Goal: Task Accomplishment & Management: Complete application form

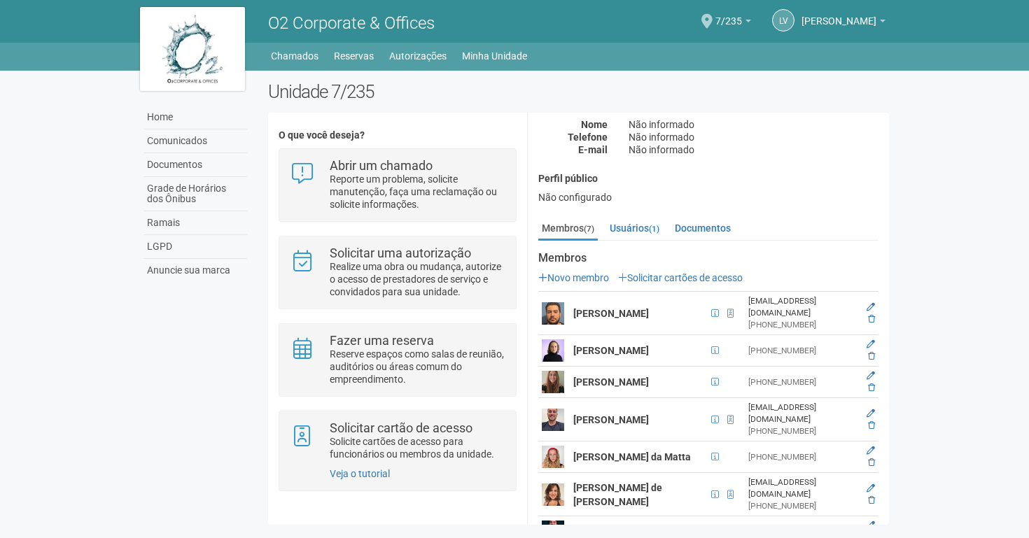
scroll to position [54, 0]
click at [691, 283] on link "Solicitar cartões de acesso" at bounding box center [680, 278] width 125 height 11
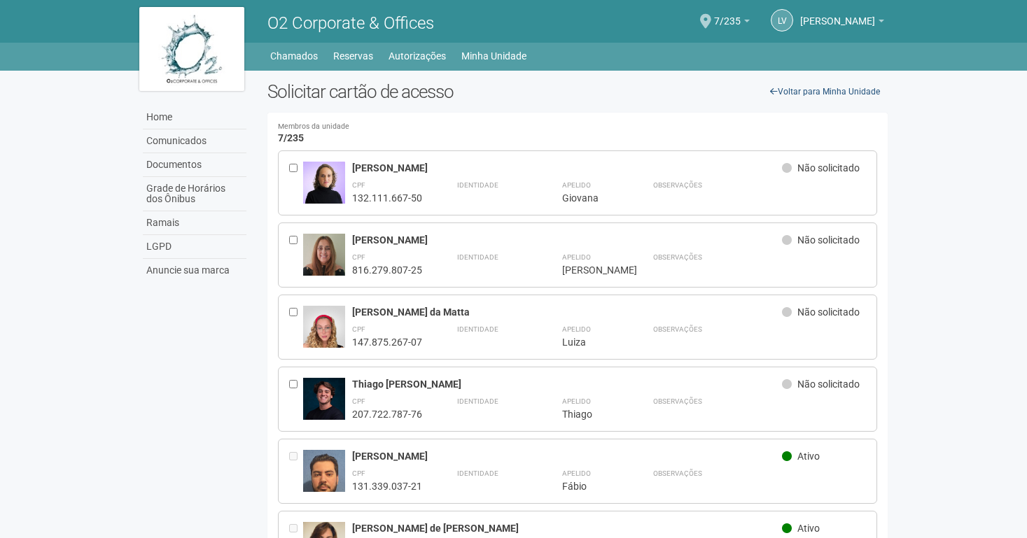
click at [804, 91] on link "Voltar para Minha Unidade" at bounding box center [824, 91] width 125 height 21
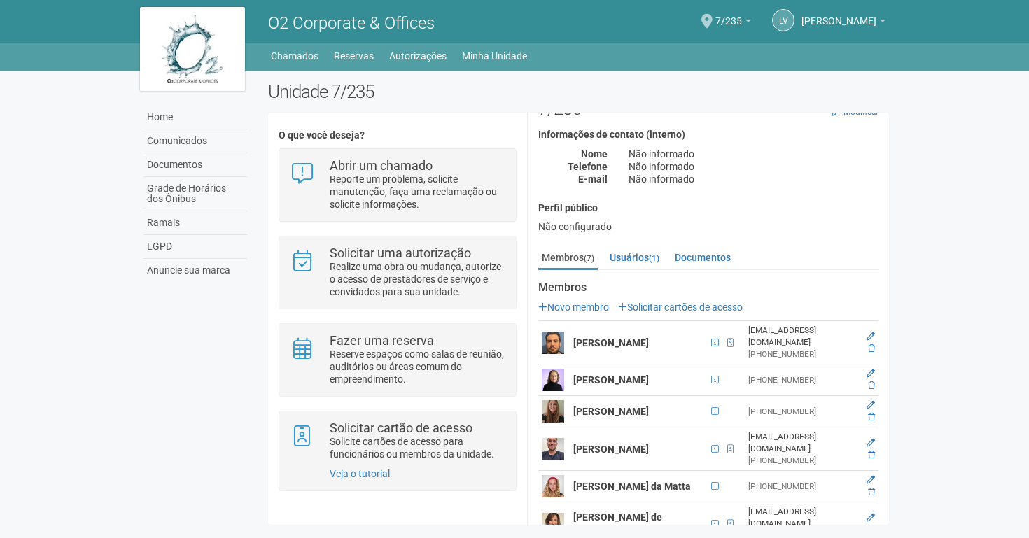
scroll to position [54, 0]
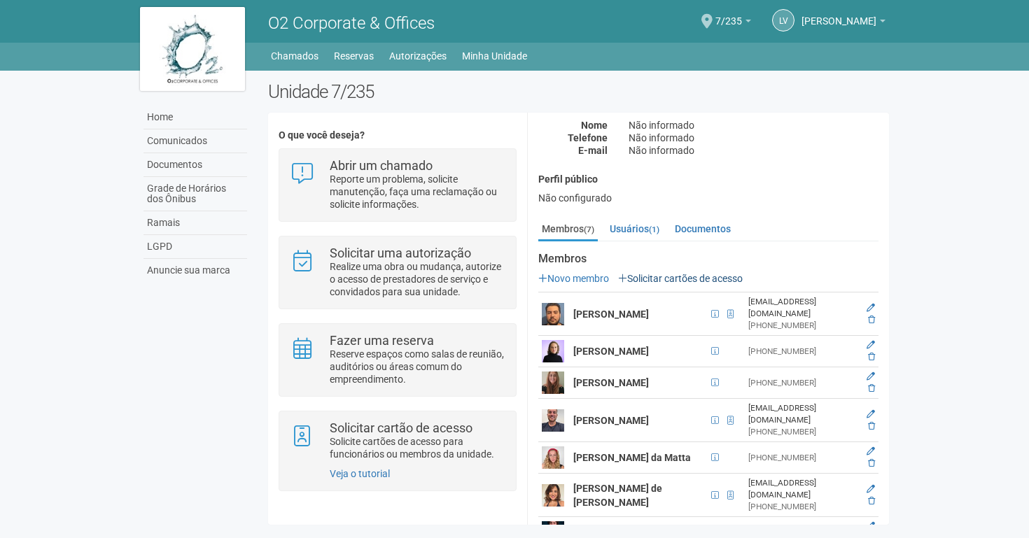
click at [725, 276] on link "Solicitar cartões de acesso" at bounding box center [680, 278] width 125 height 11
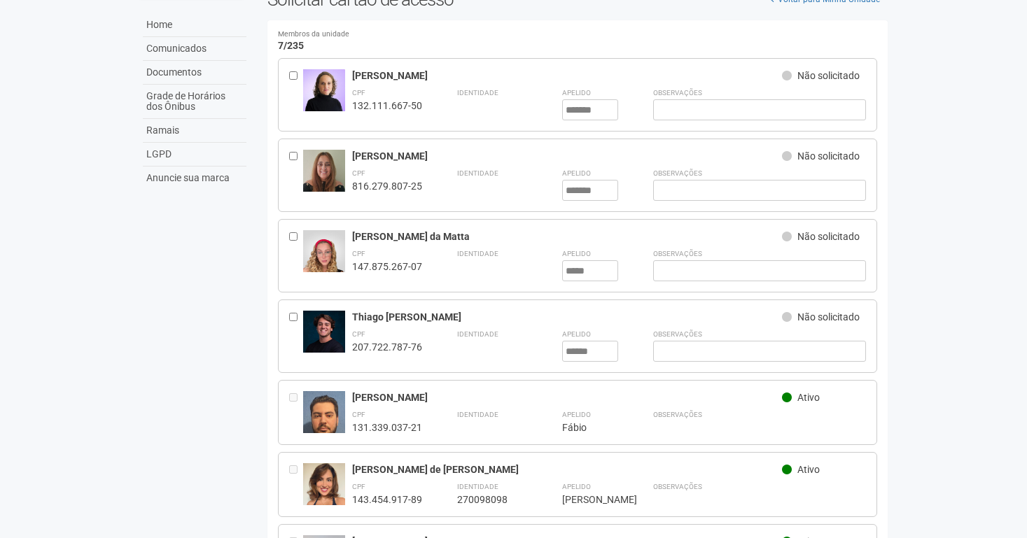
scroll to position [229, 0]
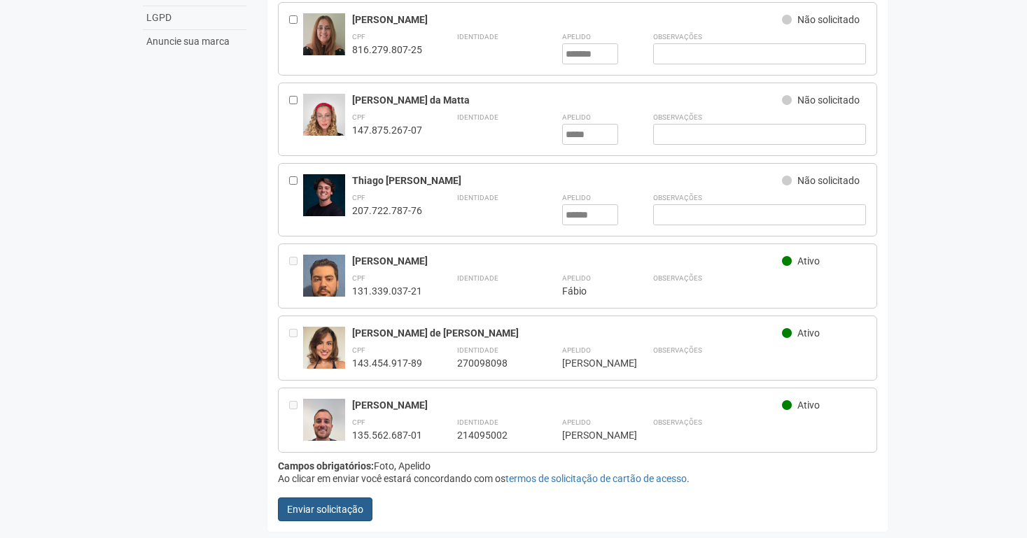
click at [324, 512] on button "Enviar solicitação" at bounding box center [325, 510] width 94 height 24
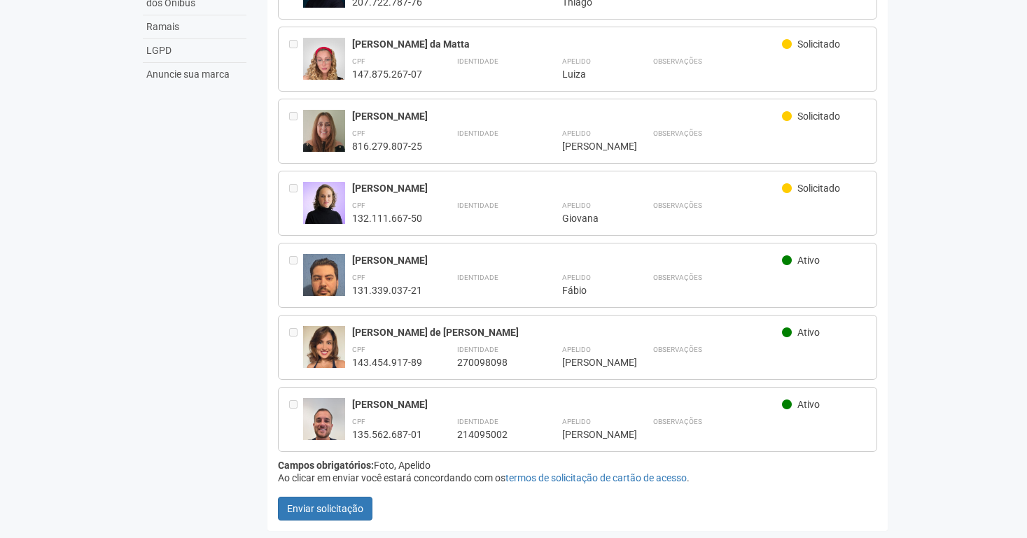
scroll to position [0, 0]
